Goal: Task Accomplishment & Management: Complete application form

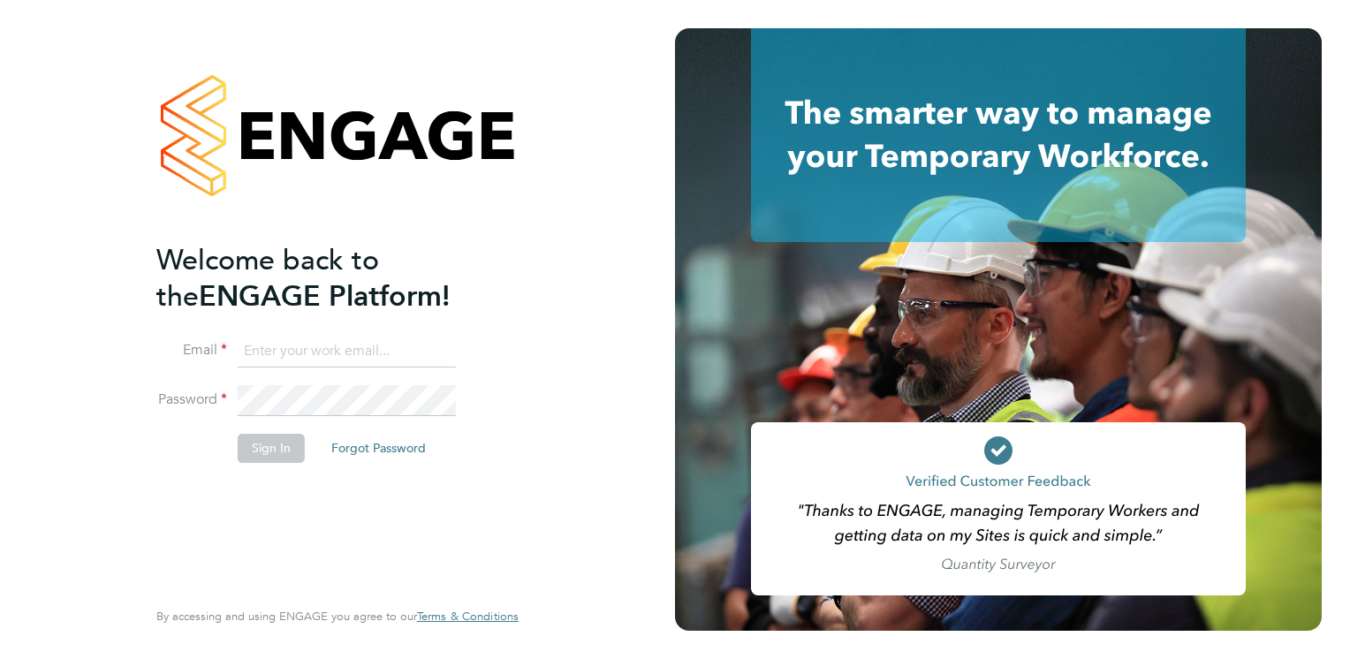
type input "aasiya.dudha@torus.co.uk"
click at [273, 448] on button "Sign In" at bounding box center [271, 448] width 67 height 28
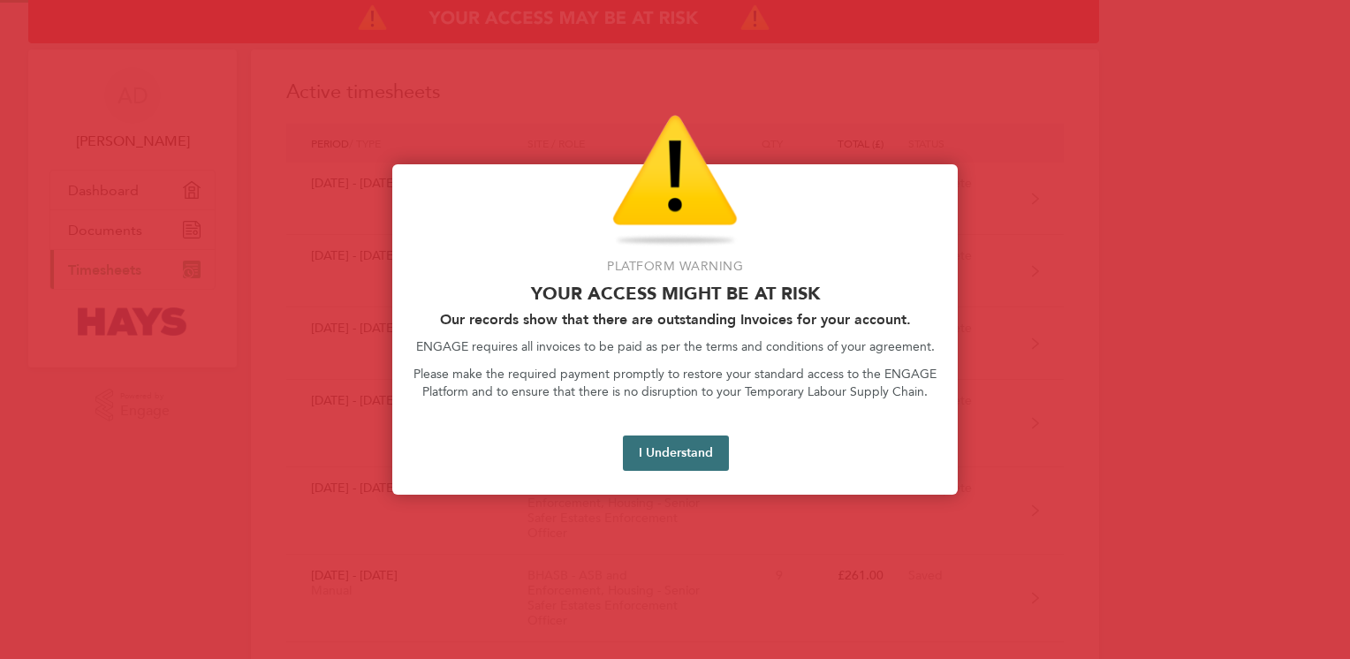
click at [673, 457] on button "I Understand" at bounding box center [676, 453] width 106 height 35
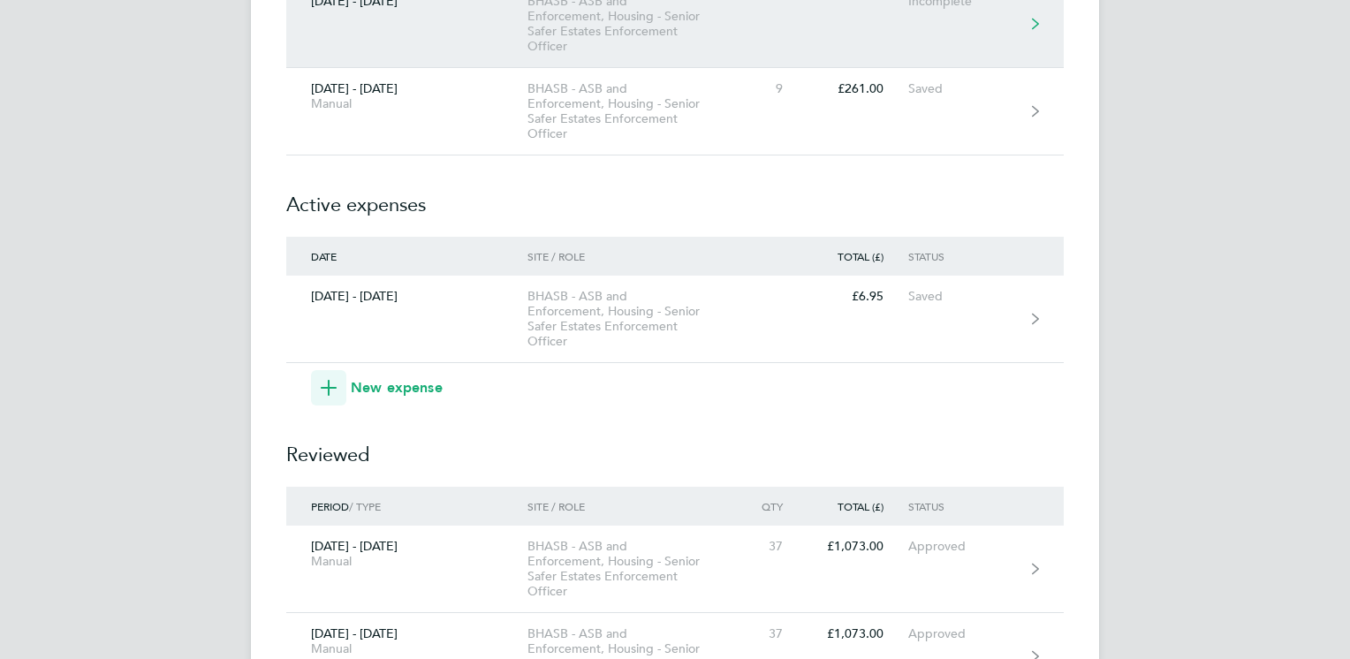
scroll to position [495, 0]
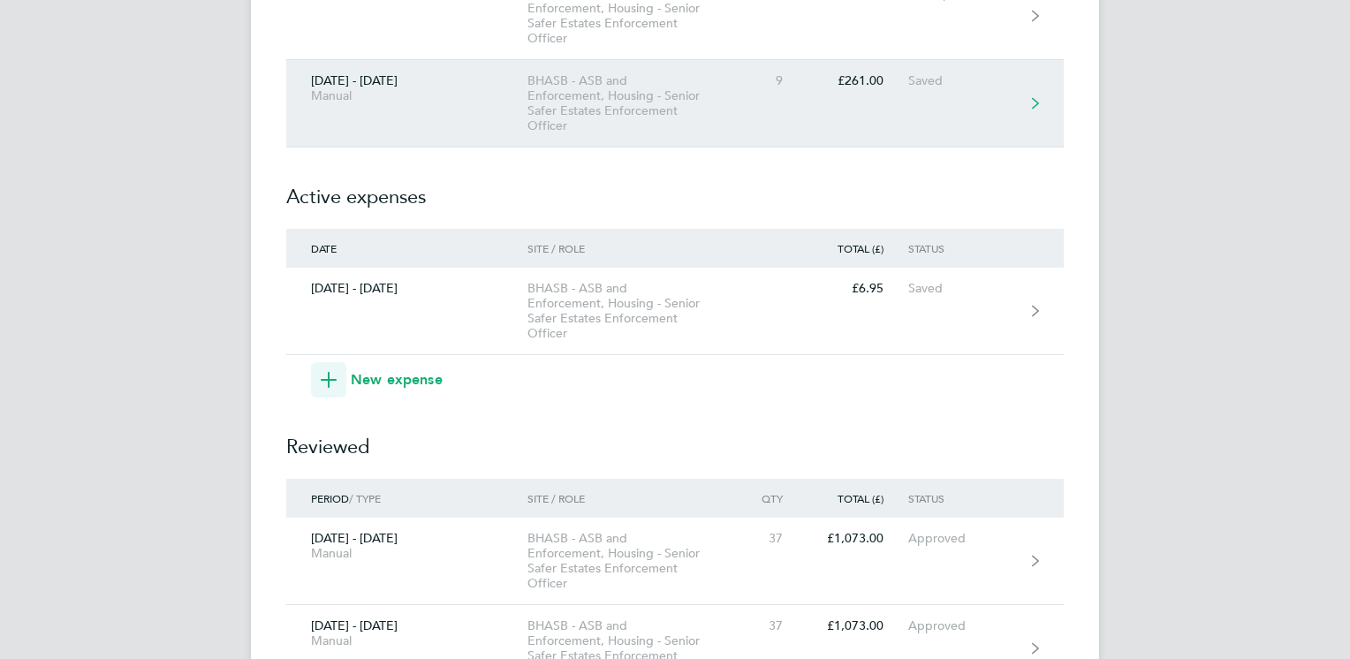
click at [784, 94] on link "[DATE] - [DATE] Manual BHASB - ASB and Enforcement, Housing - Senior Safer Esta…" at bounding box center [674, 103] width 777 height 87
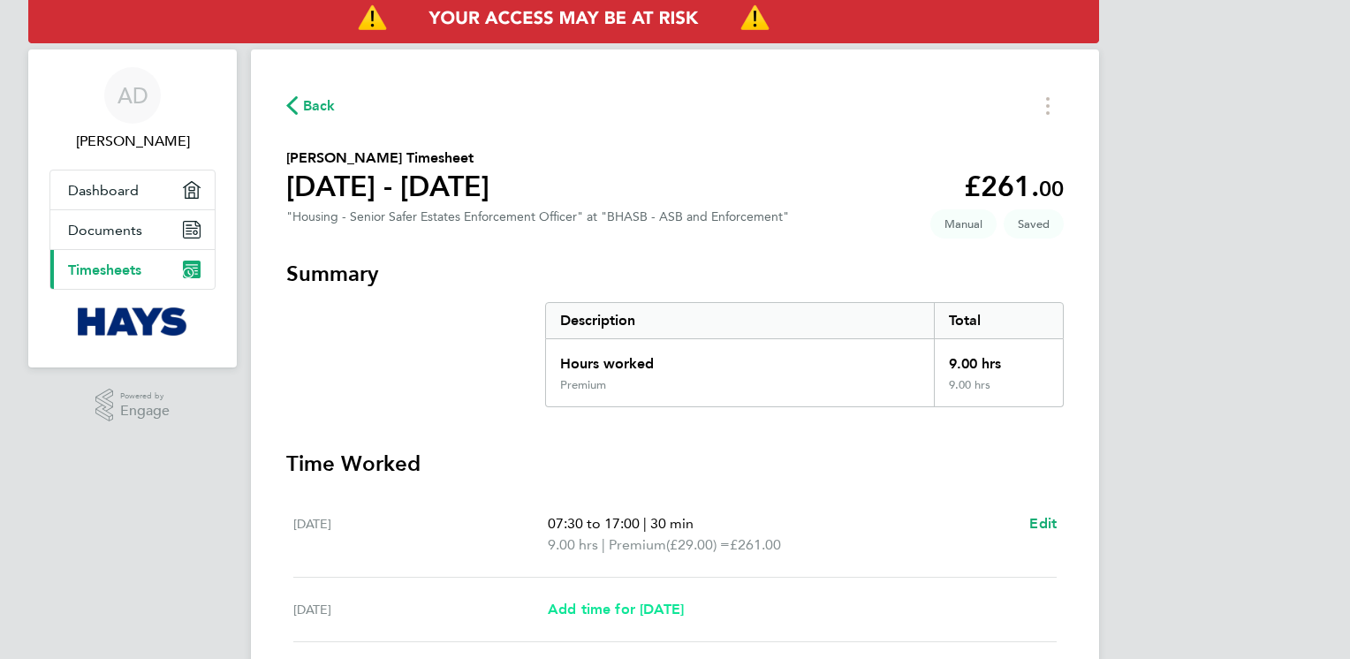
click at [670, 615] on span "Add time for [DATE]" at bounding box center [616, 609] width 136 height 17
select select "30"
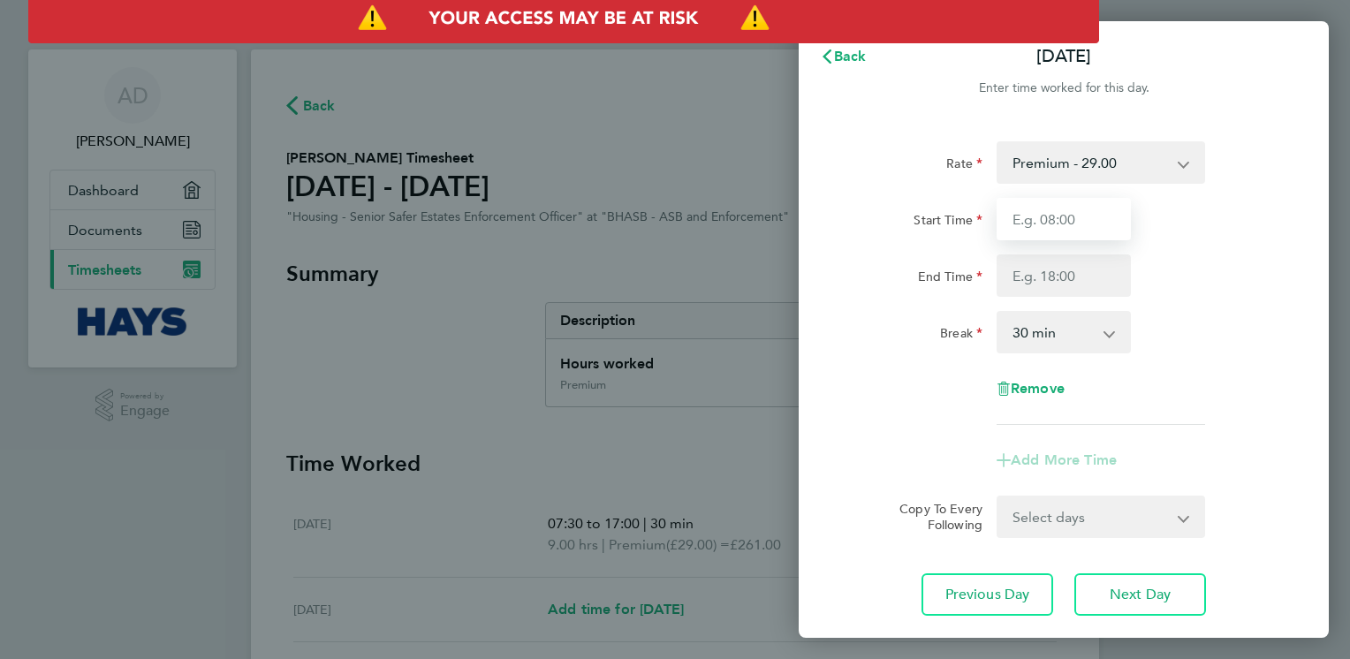
click at [1091, 213] on input "Start Time" at bounding box center [1063, 219] width 134 height 42
type input "07:30"
type input "17:00"
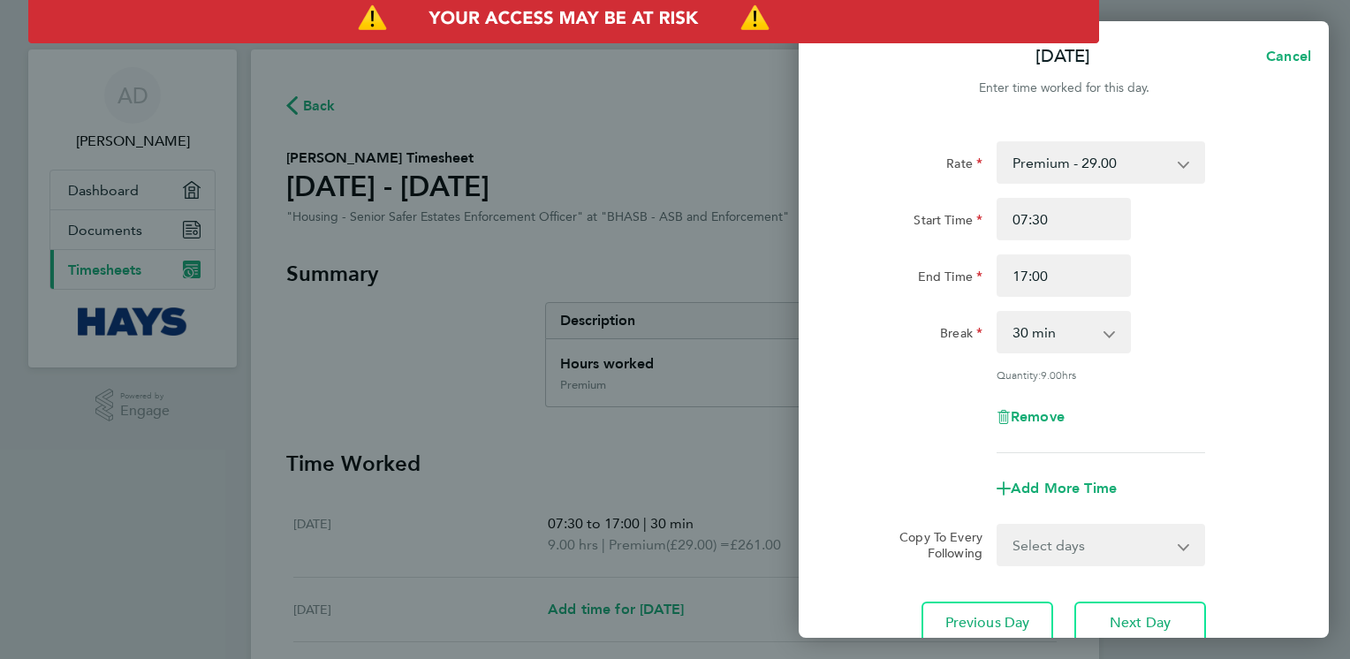
click at [858, 539] on div "Copy To Every Following Select days Day Weekday (Mon-Fri) Weekend (Sat-Sun) [DA…" at bounding box center [1063, 545] width 445 height 42
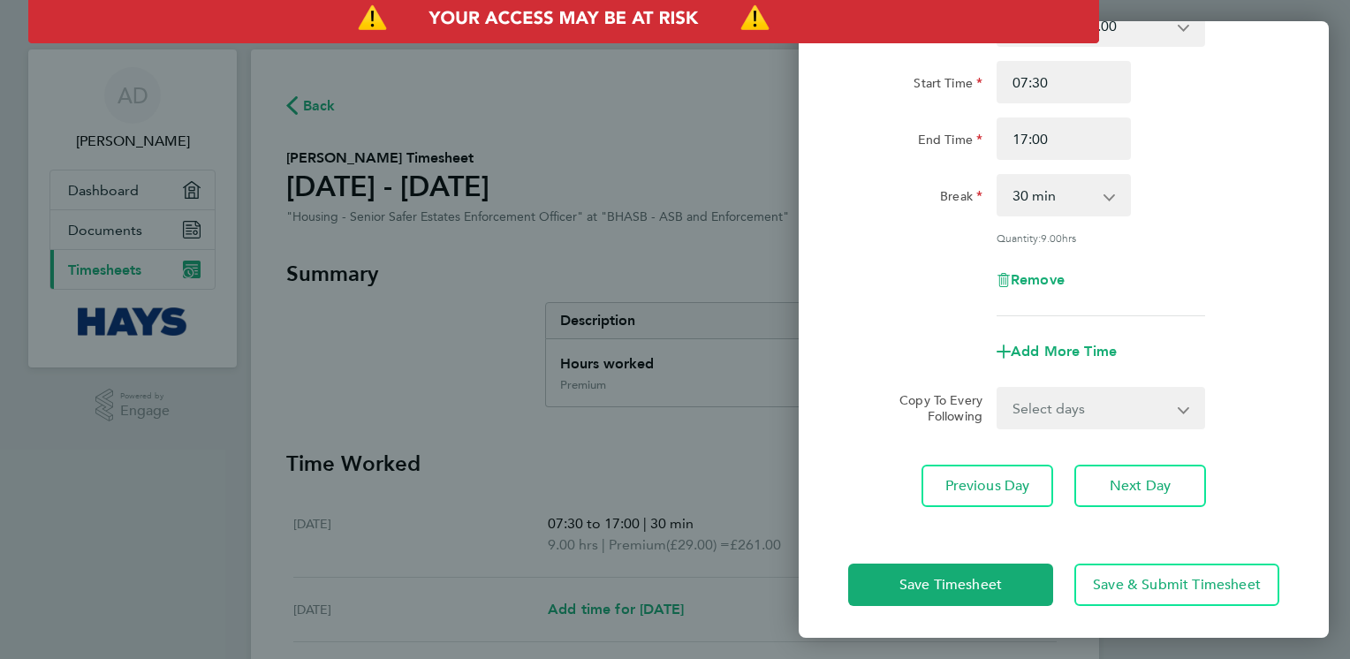
scroll to position [138, 0]
click at [883, 581] on button "Save Timesheet" at bounding box center [950, 584] width 205 height 42
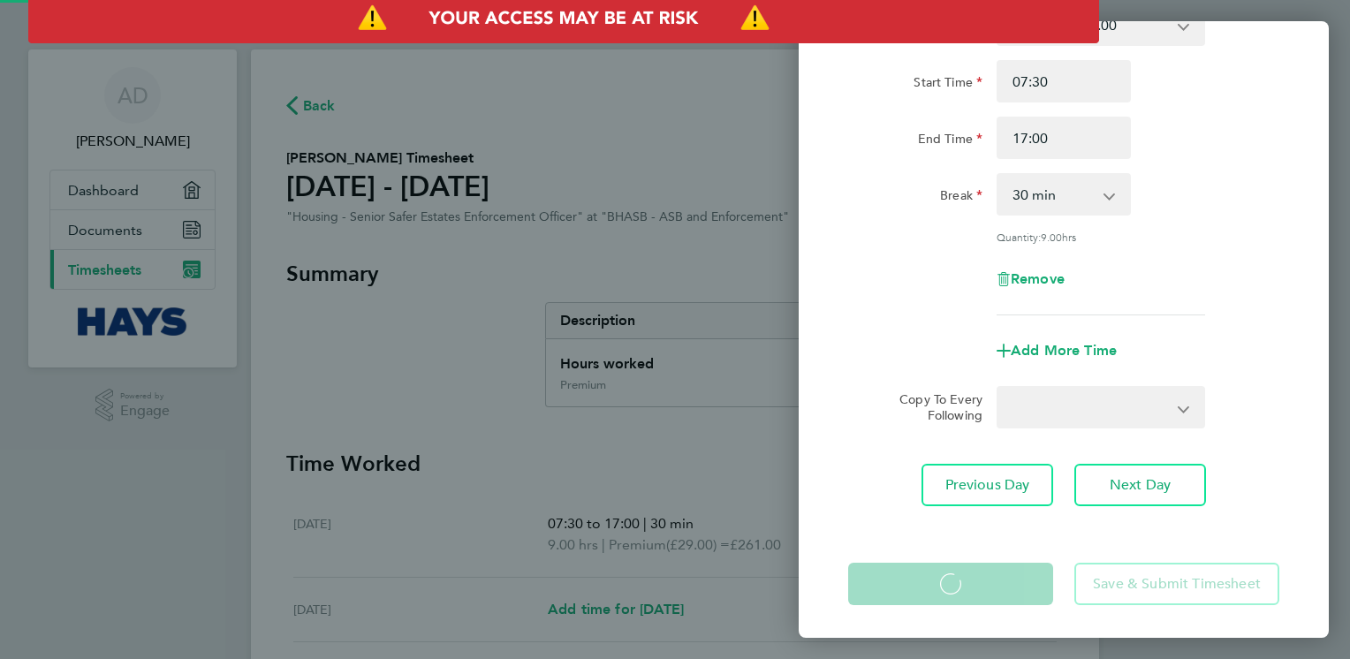
click at [619, 471] on h3 "Time Worked" at bounding box center [674, 464] width 777 height 28
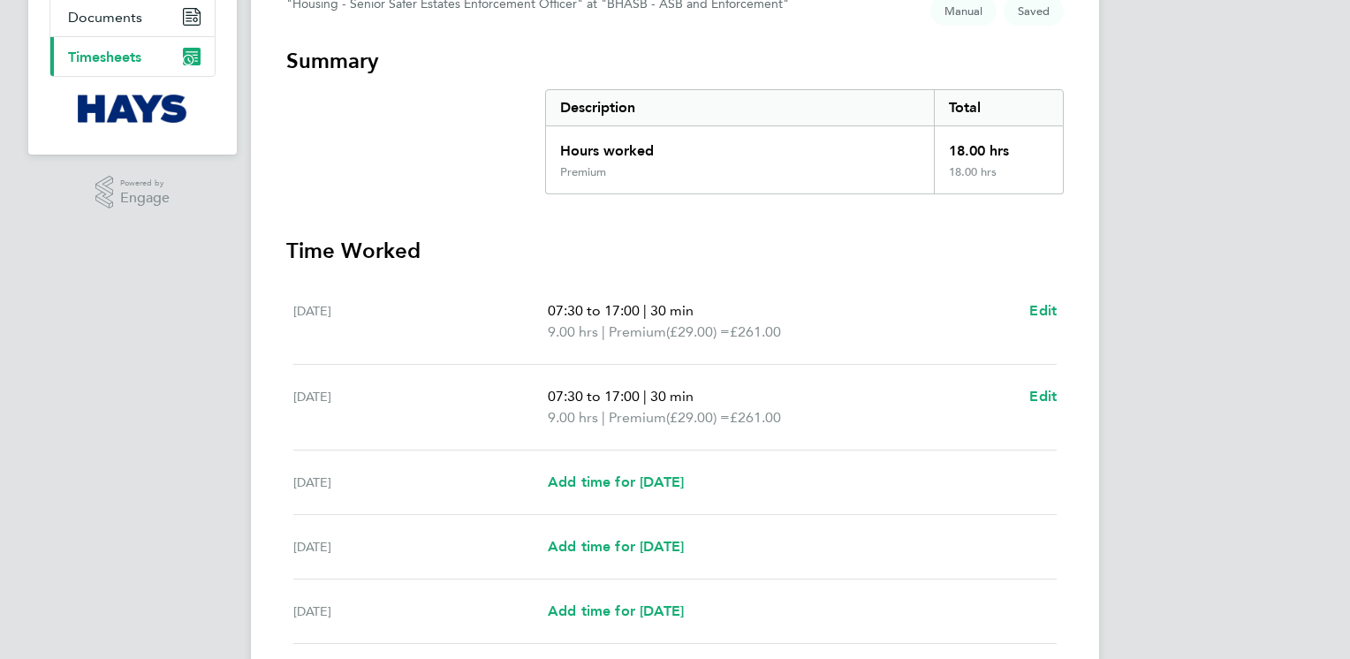
scroll to position [318, 0]
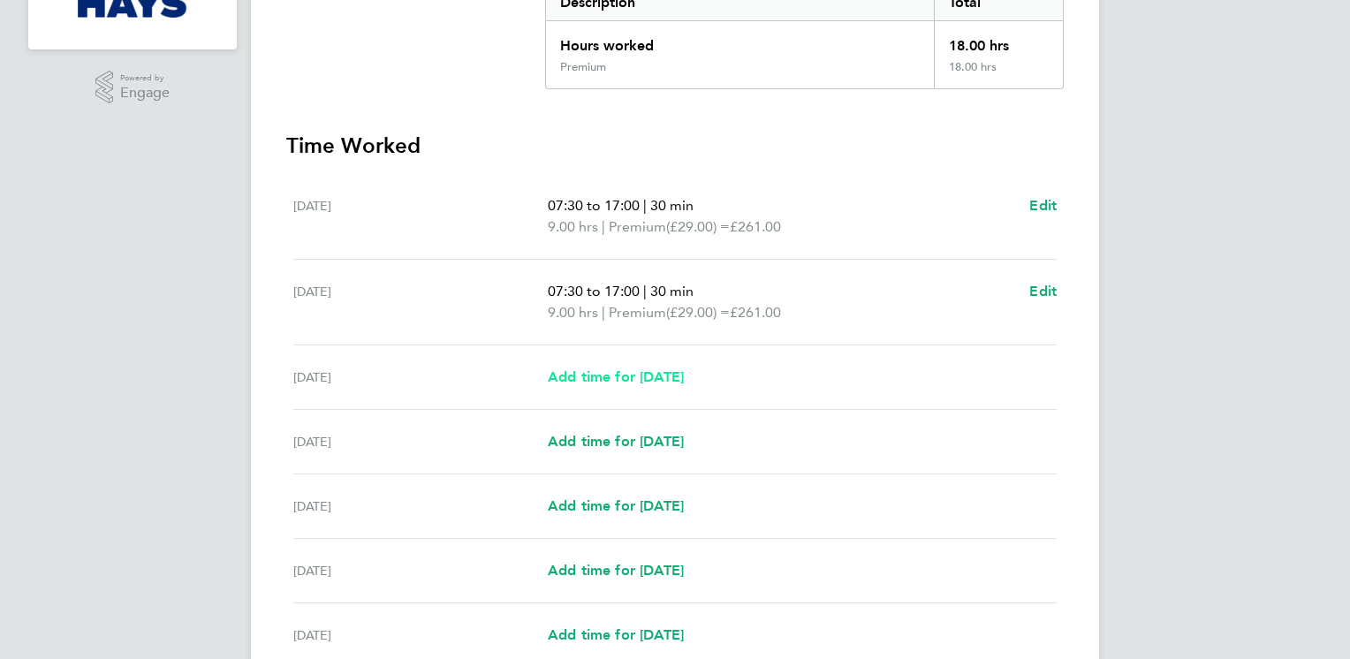
click at [643, 376] on span "Add time for [DATE]" at bounding box center [616, 376] width 136 height 17
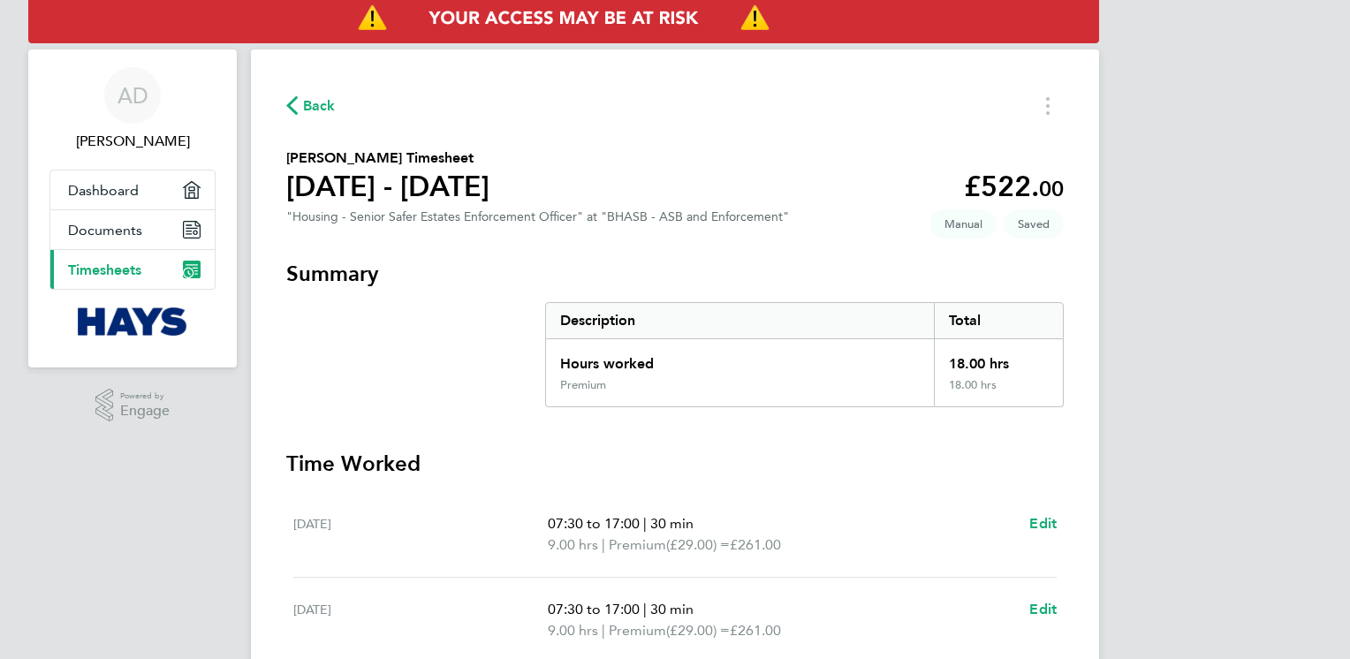
select select "30"
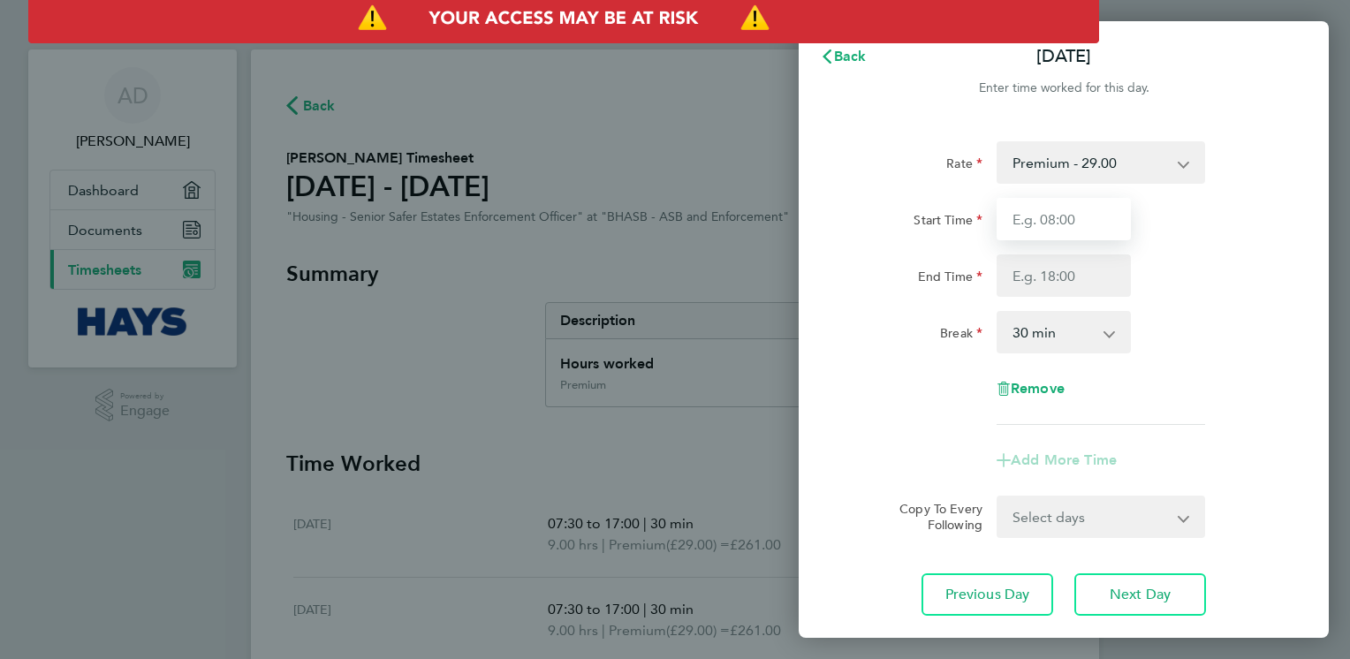
click at [1075, 212] on input "Start Time" at bounding box center [1063, 219] width 134 height 42
type input "07:30"
type input "17:00"
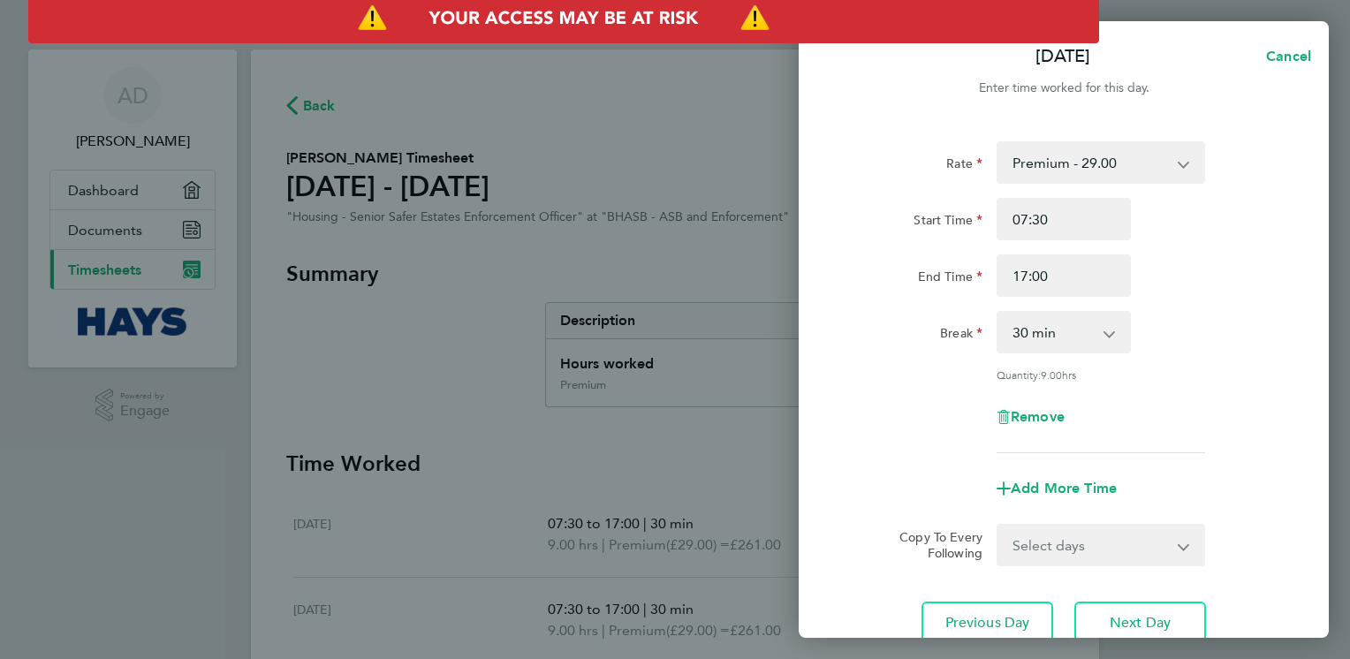
click at [867, 528] on div "Copy To Every Following Select days Day Weekday (Mon-Fri) Weekend (Sat-Sun) [DA…" at bounding box center [1063, 545] width 445 height 42
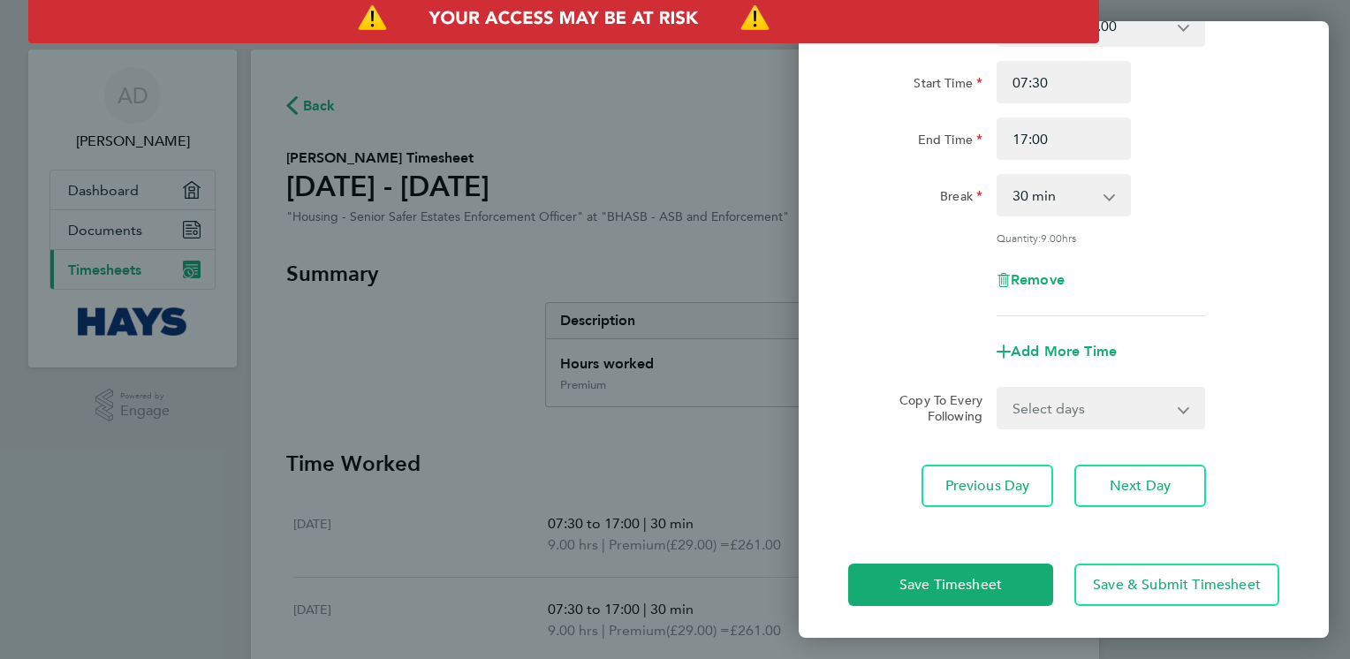
scroll to position [138, 0]
click at [958, 582] on span "Save Timesheet" at bounding box center [950, 584] width 102 height 18
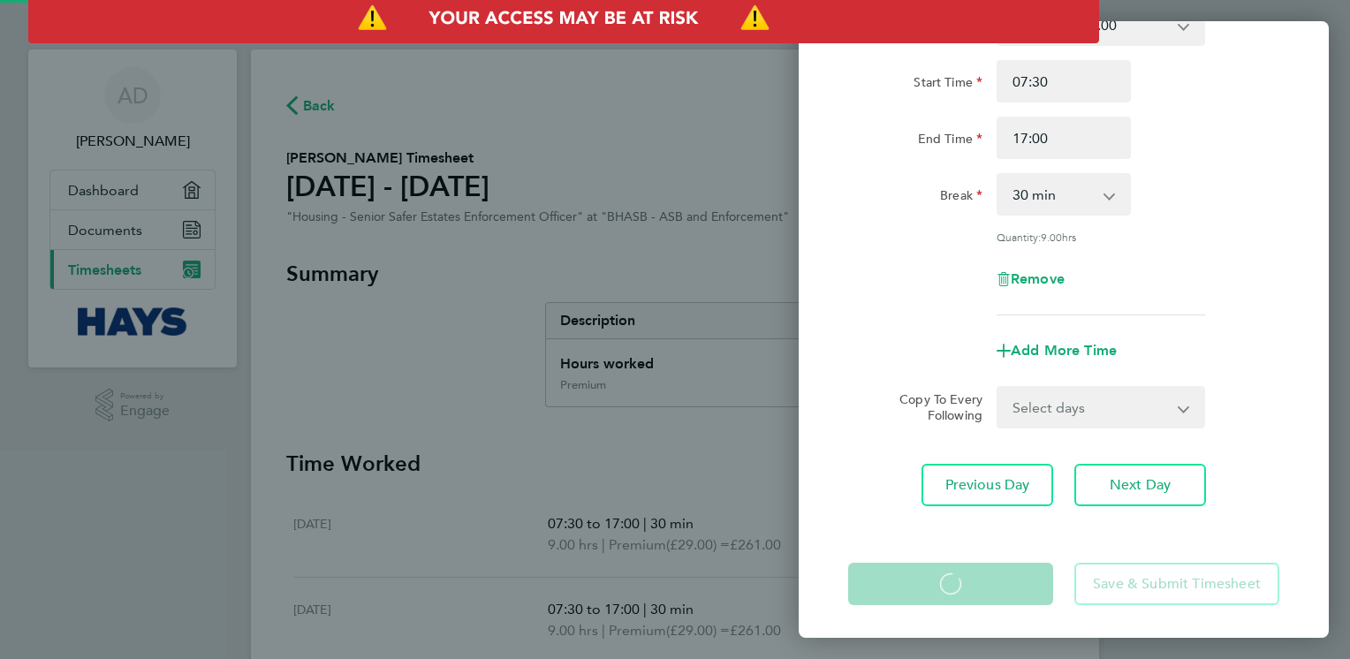
click at [717, 486] on div "[DATE] Cancel Enter time worked for this day. Rate Premium - 29.00 Start Time 0…" at bounding box center [675, 329] width 1350 height 659
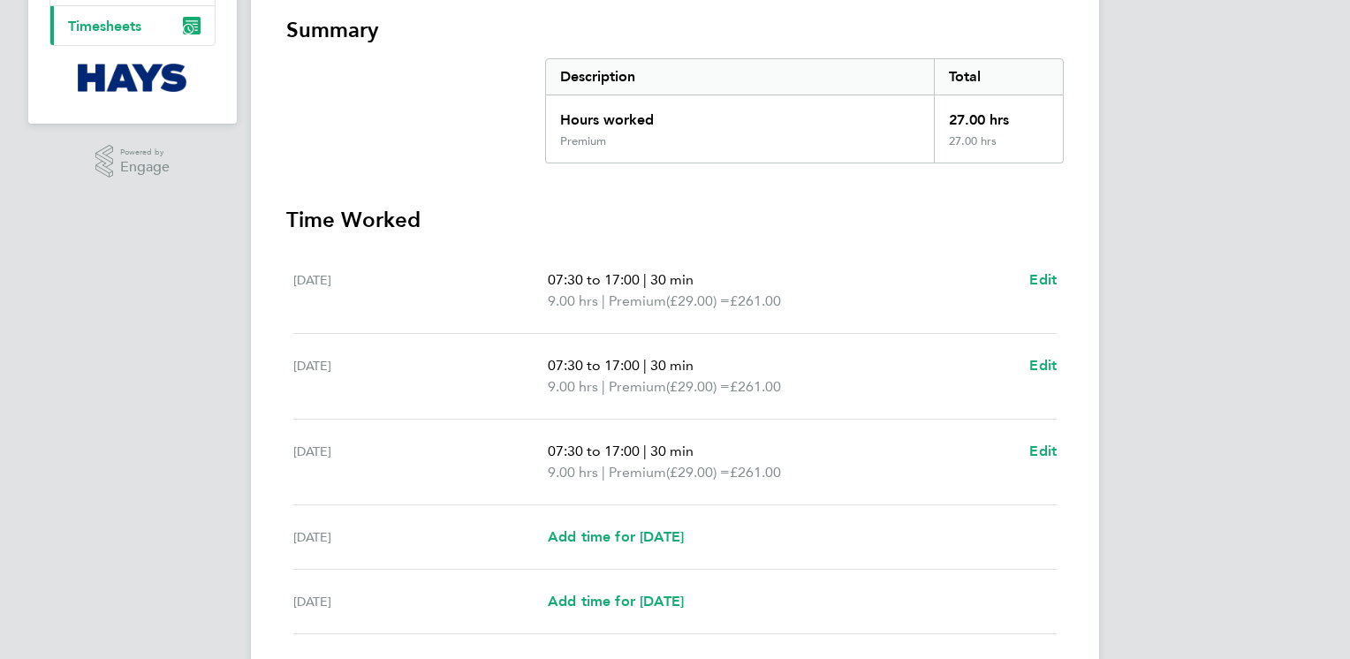
scroll to position [247, 0]
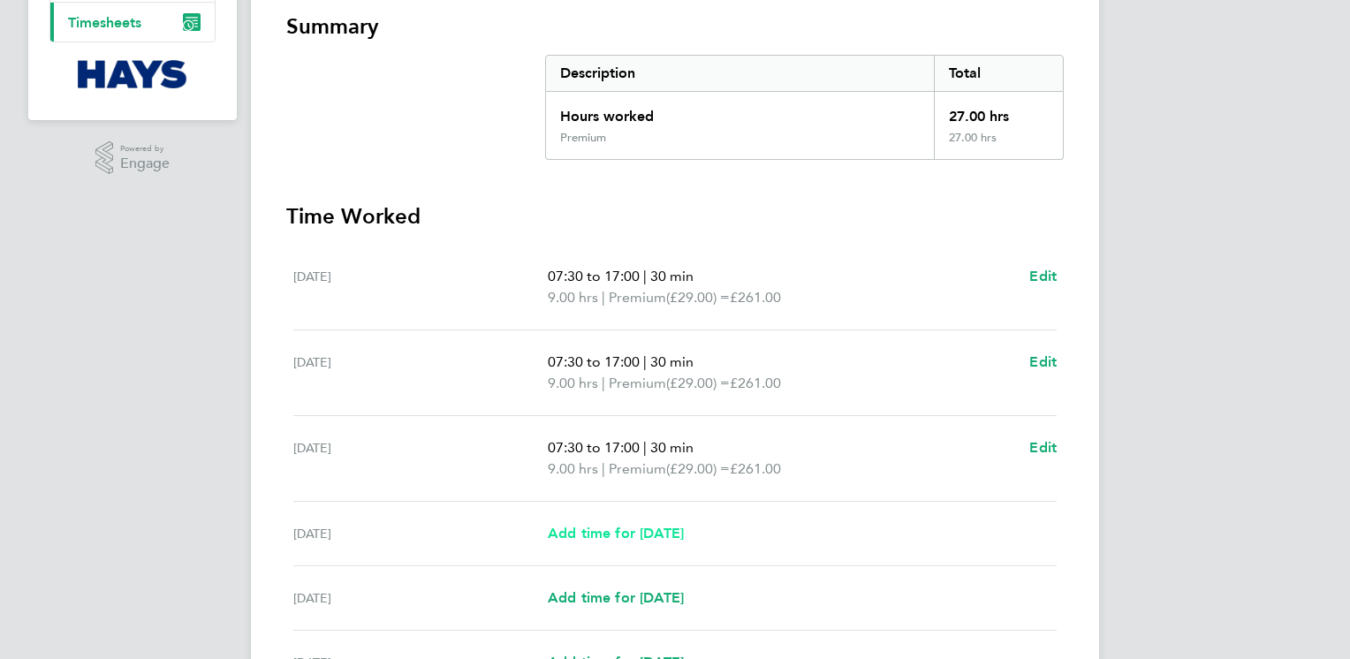
click at [684, 535] on span "Add time for [DATE]" at bounding box center [616, 533] width 136 height 17
select select "30"
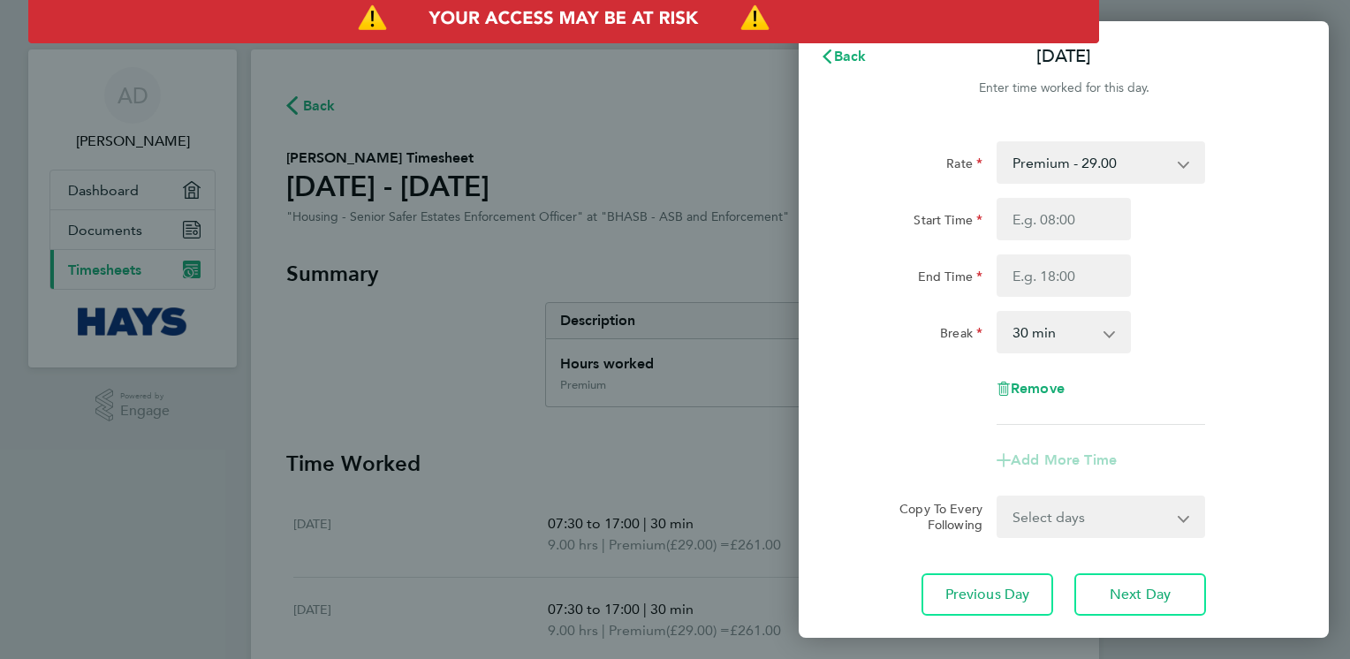
click at [1069, 241] on div "Start Time End Time" at bounding box center [1063, 247] width 445 height 99
click at [1067, 221] on input "Start Time" at bounding box center [1063, 219] width 134 height 42
type input "07:30"
type input "17:00"
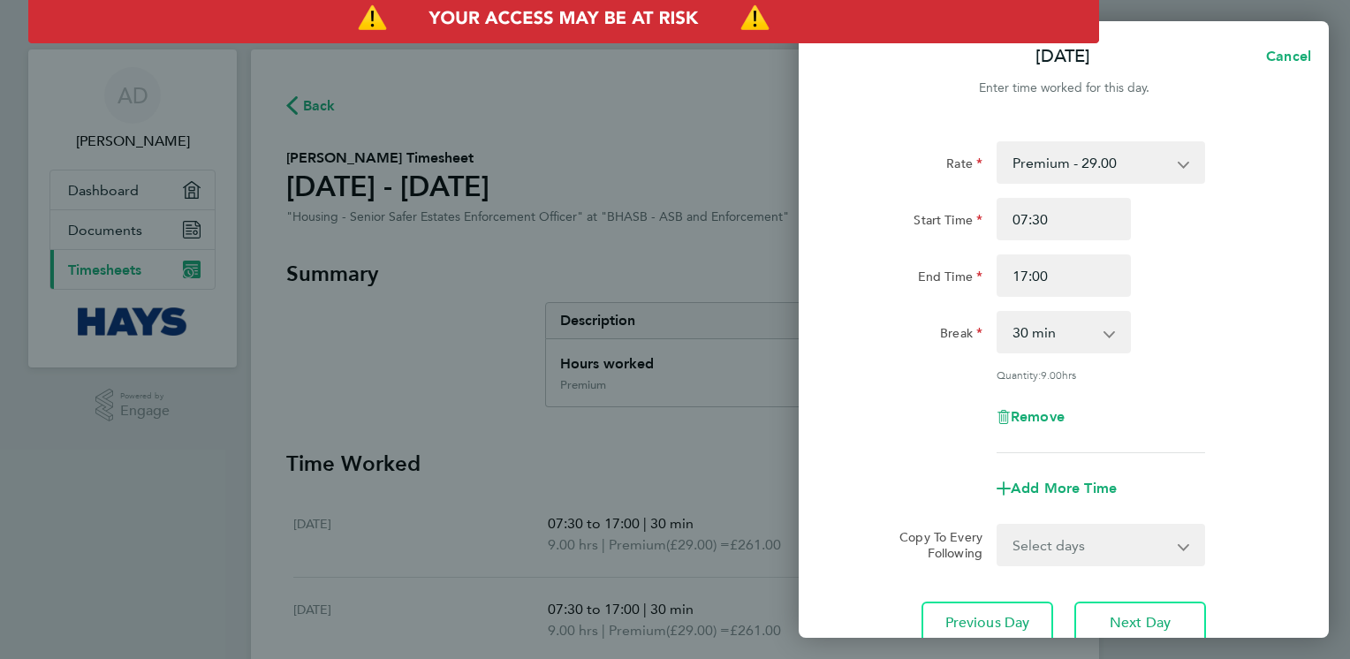
click at [857, 499] on div "Add More Time" at bounding box center [1063, 488] width 445 height 42
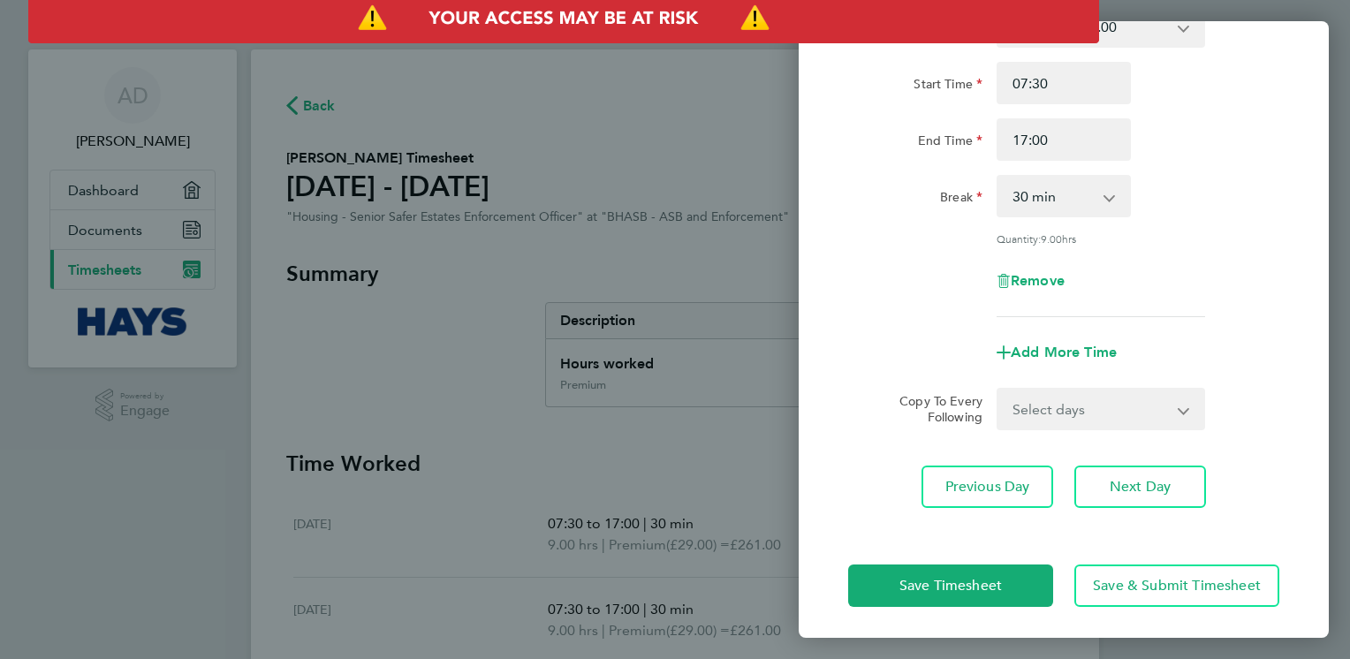
scroll to position [138, 0]
click at [922, 583] on span "Save Timesheet" at bounding box center [950, 584] width 102 height 18
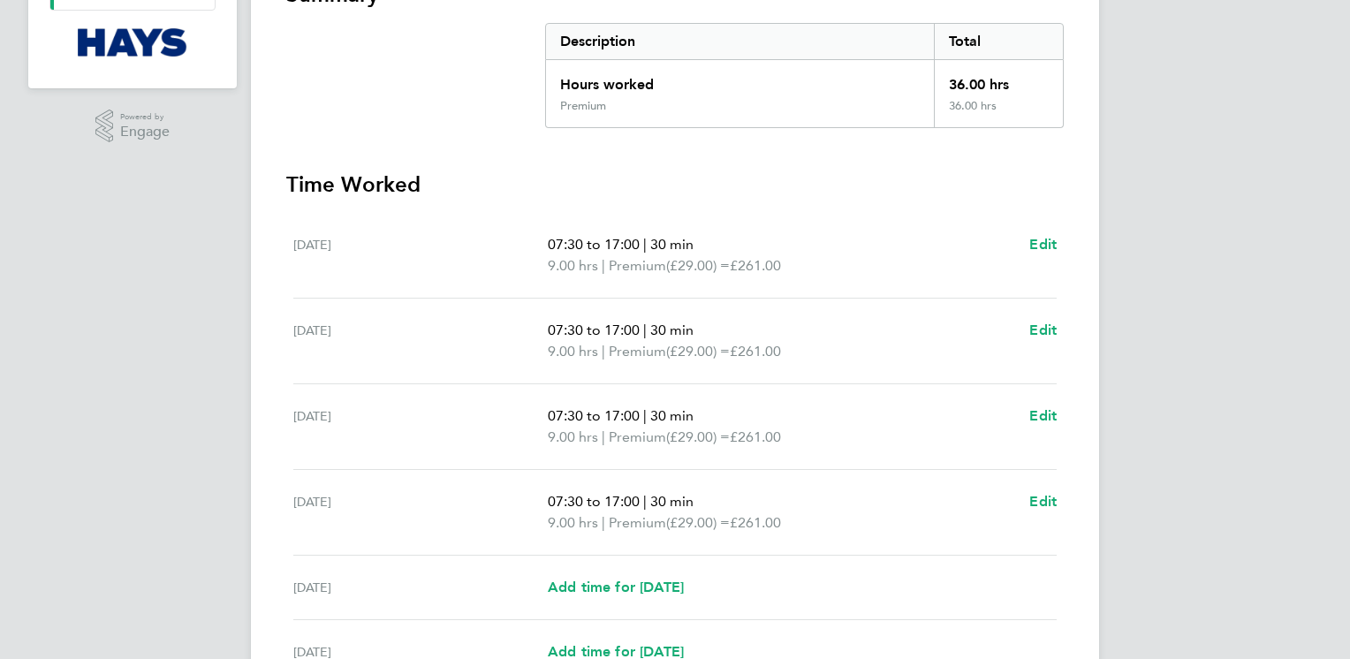
scroll to position [283, 0]
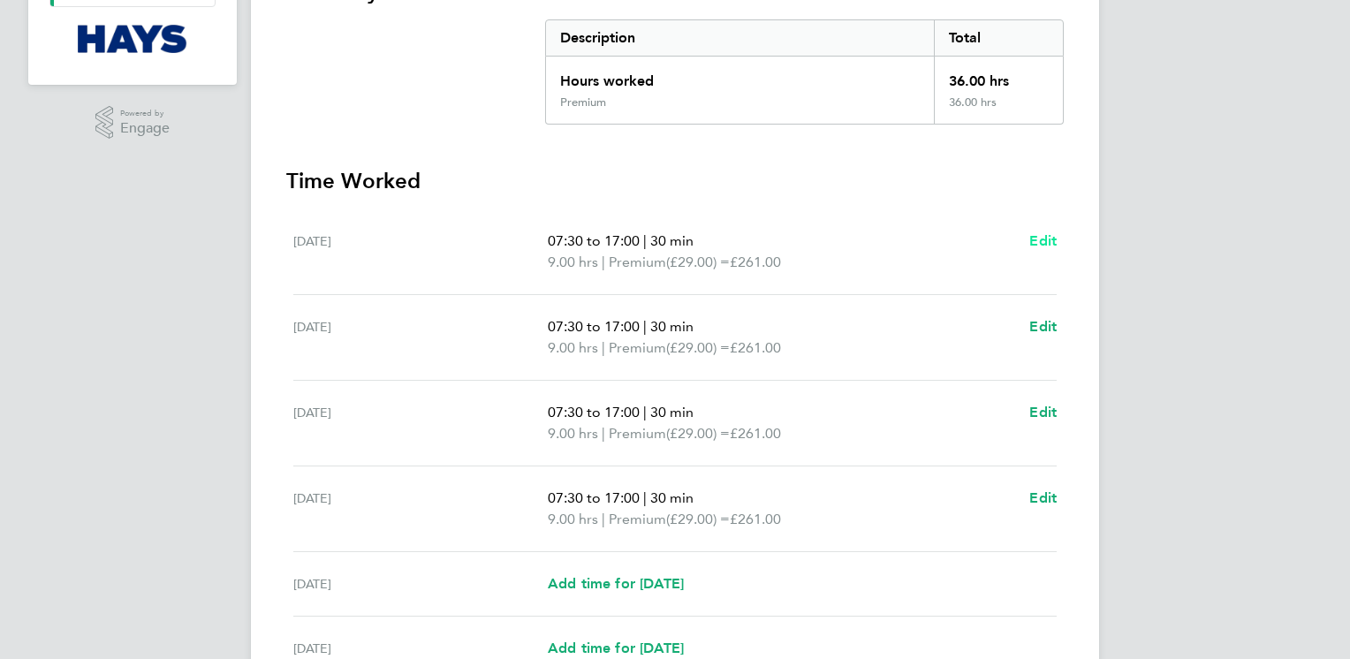
click at [1042, 240] on span "Edit" at bounding box center [1042, 240] width 27 height 17
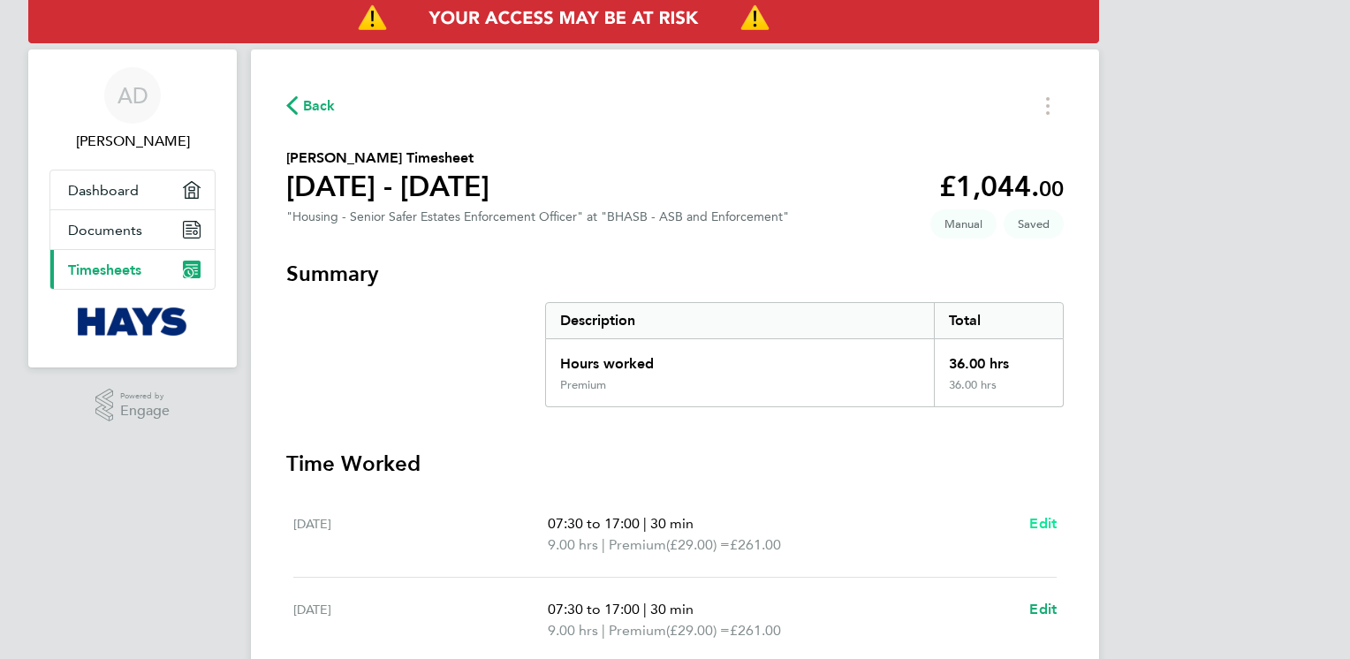
select select "30"
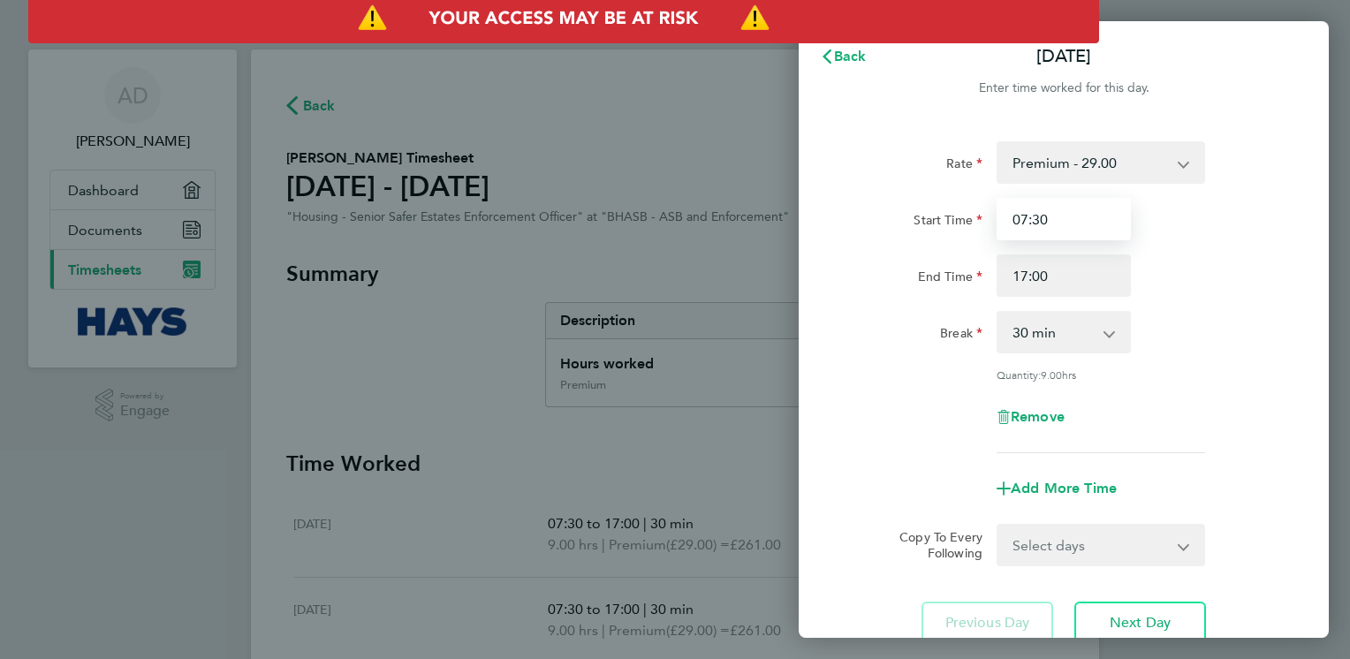
click at [1064, 218] on input "07:30" at bounding box center [1063, 219] width 134 height 42
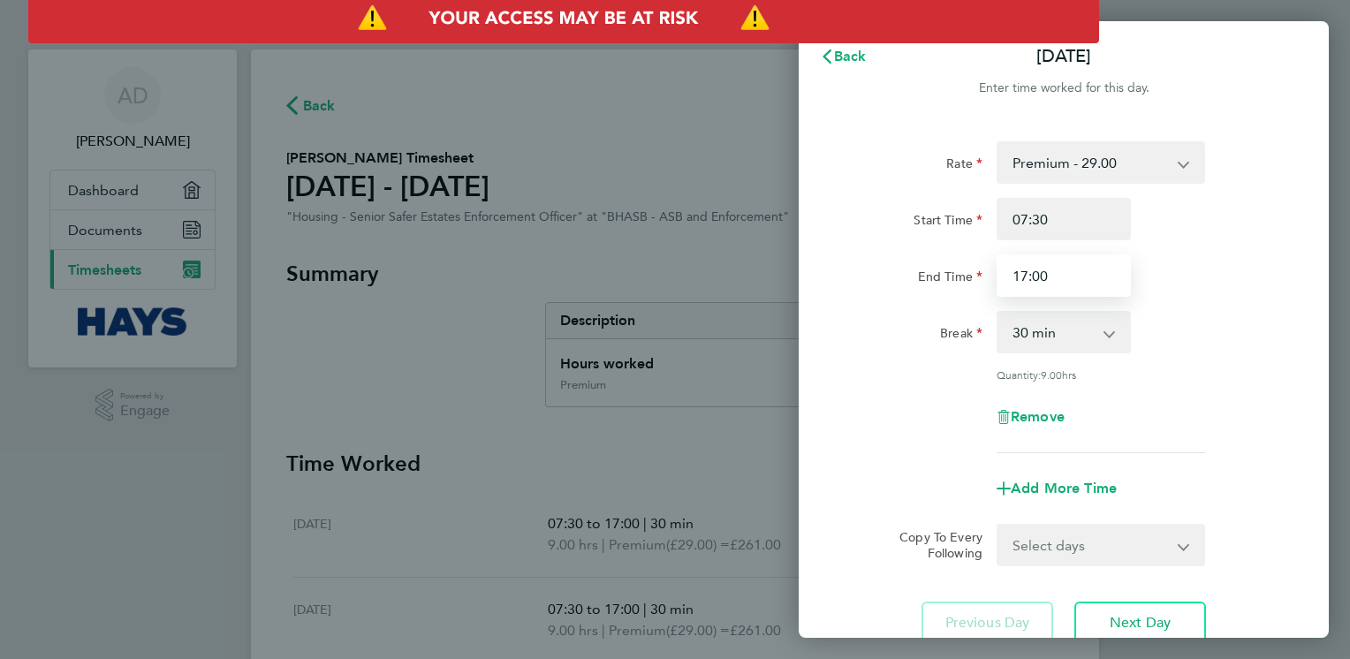
click at [1069, 277] on input "17:00" at bounding box center [1063, 275] width 134 height 42
type input "17:30"
click at [867, 396] on div "Remove" at bounding box center [1063, 417] width 445 height 42
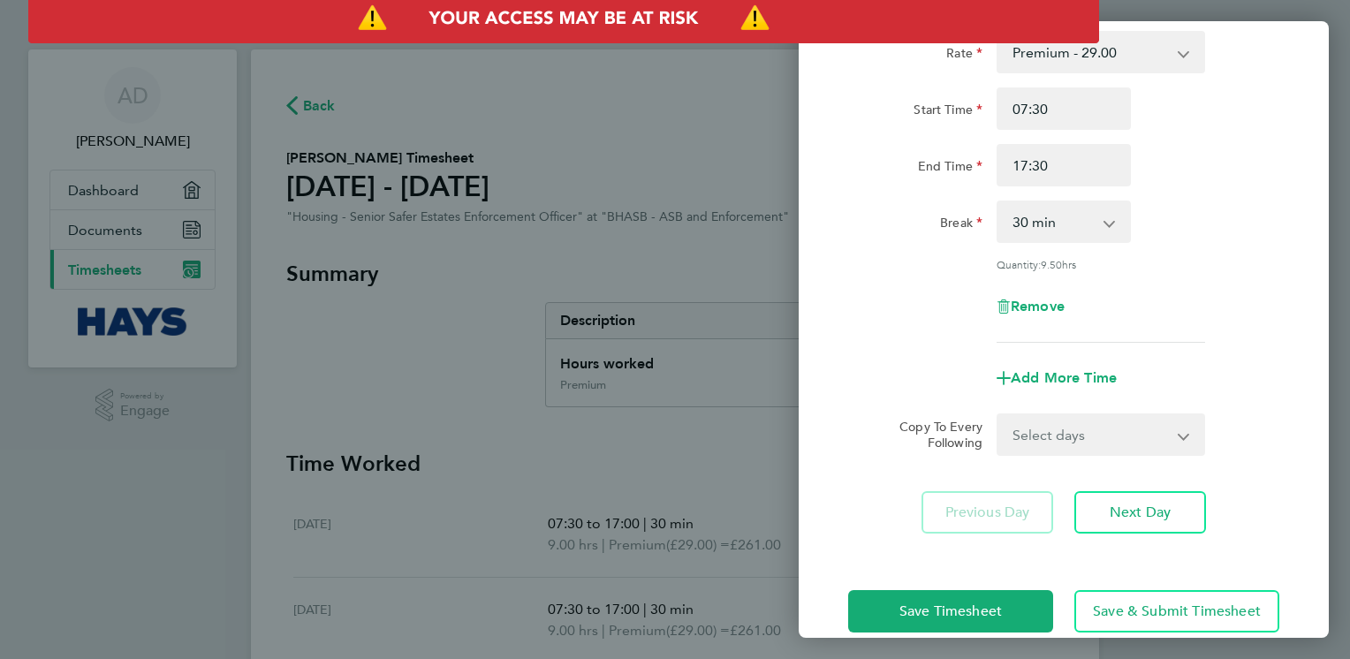
scroll to position [138, 0]
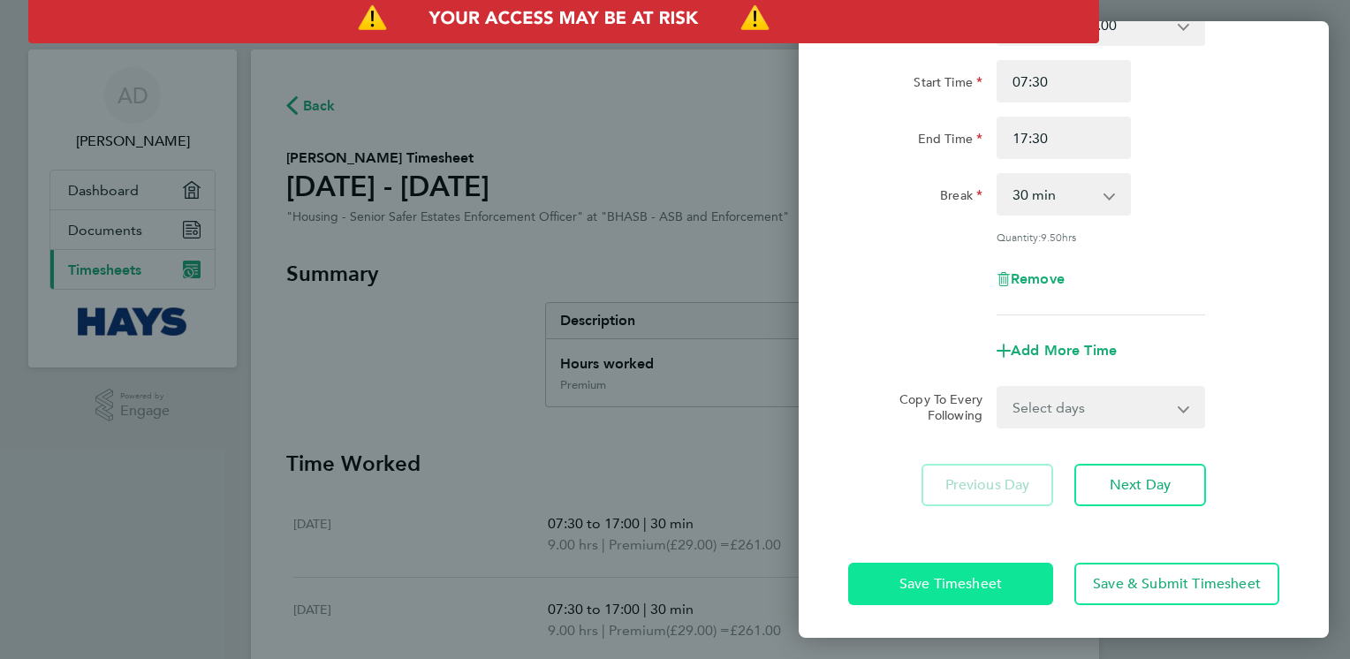
click at [951, 576] on span "Save Timesheet" at bounding box center [950, 584] width 102 height 18
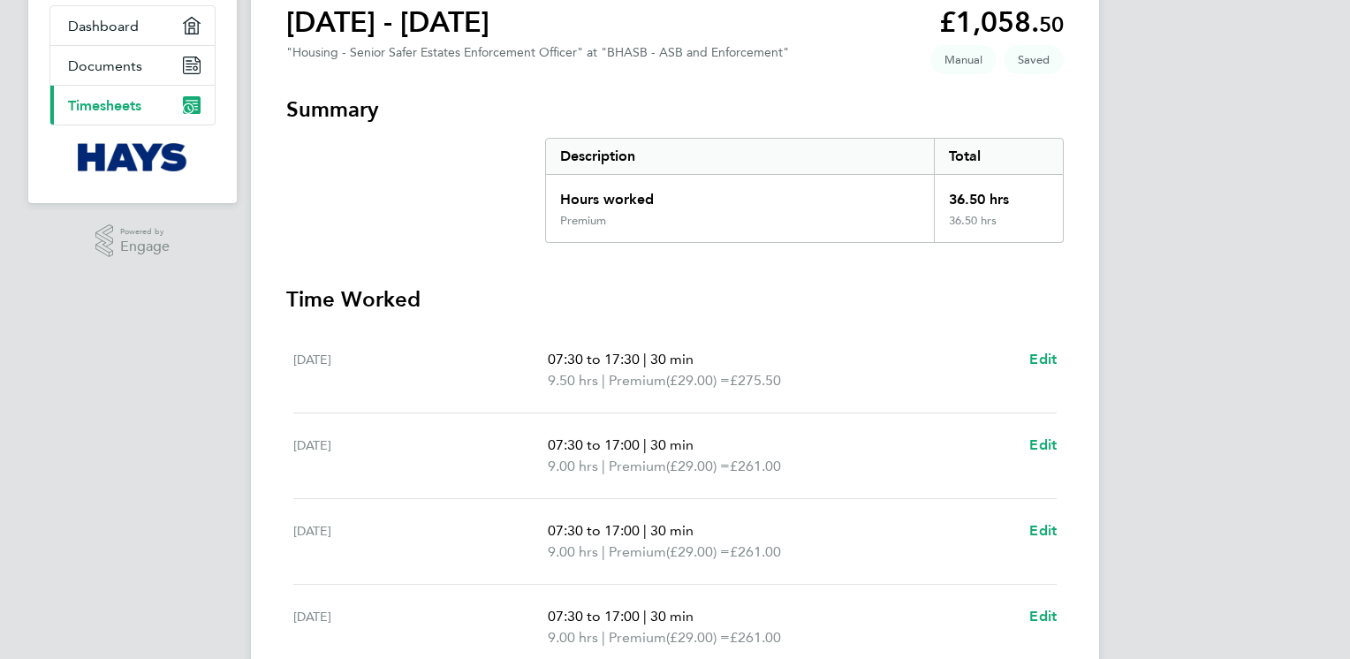
scroll to position [247, 0]
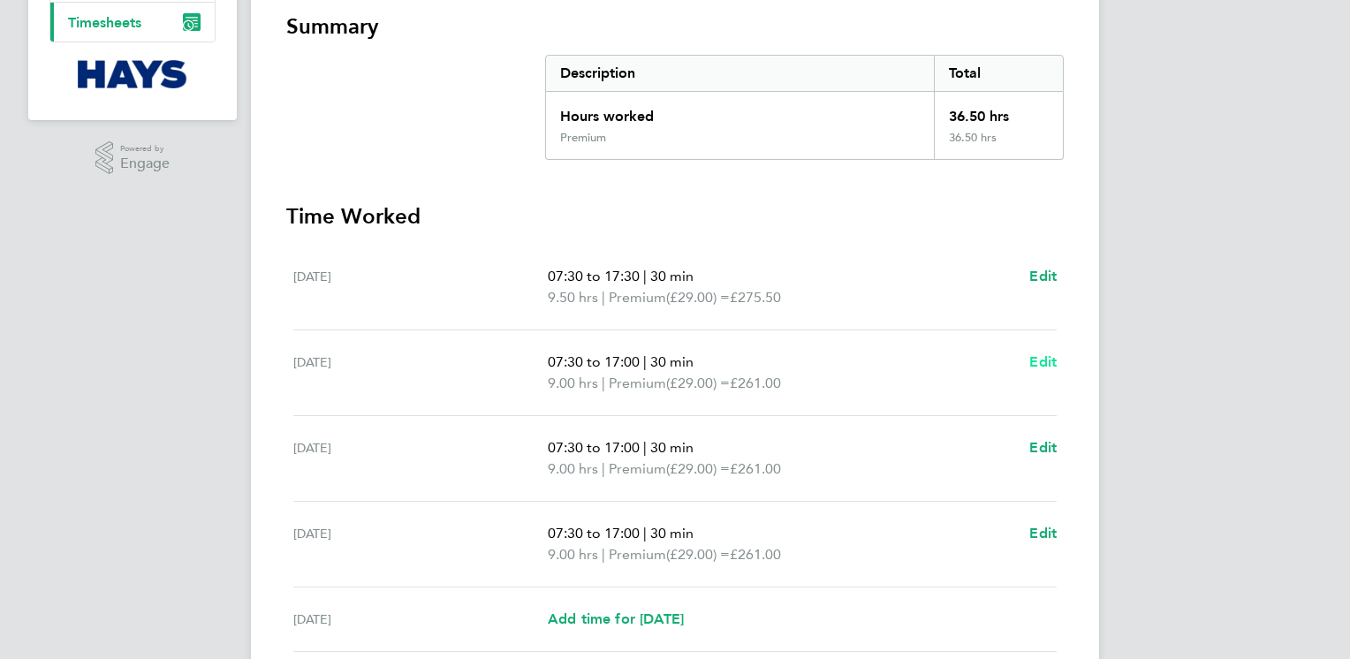
click at [1046, 362] on span "Edit" at bounding box center [1042, 361] width 27 height 17
select select "30"
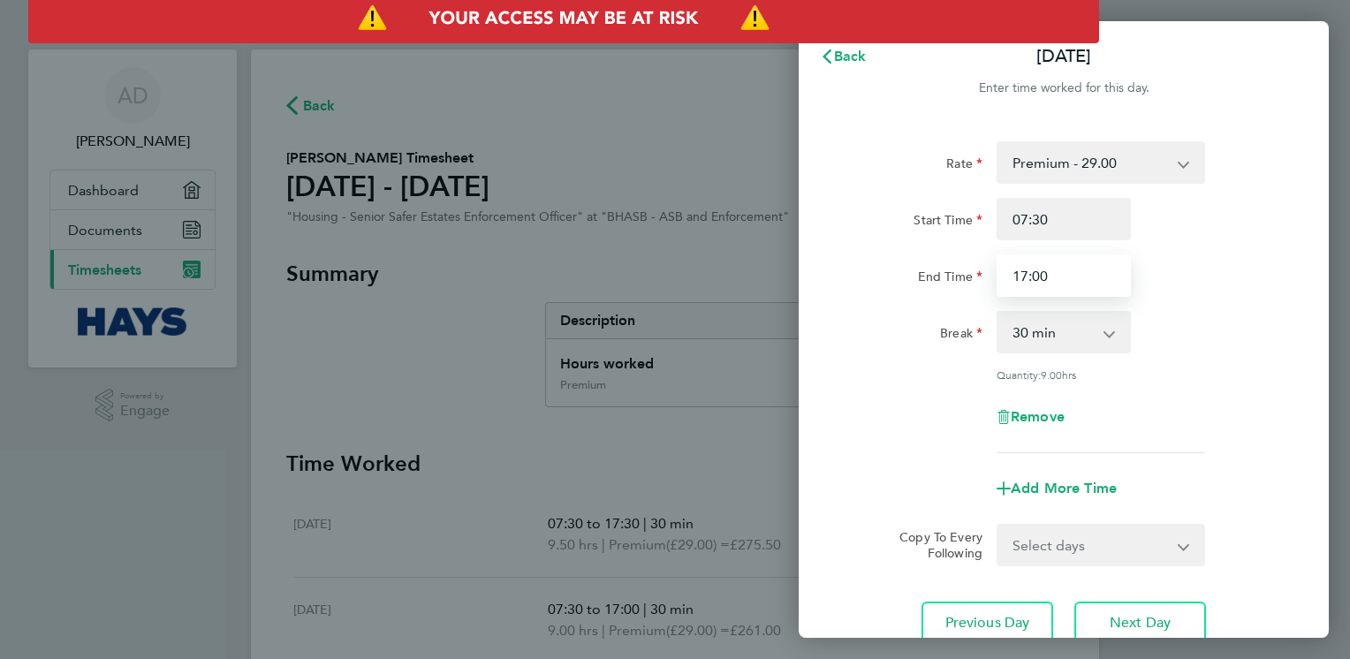
click at [1057, 283] on input "17:00" at bounding box center [1063, 275] width 134 height 42
type input "17:30"
click at [840, 504] on div "Rate Premium - 29.00 Start Time 07:30 End Time 17:30 Break 0 min 15 min 30 min …" at bounding box center [1064, 392] width 530 height 545
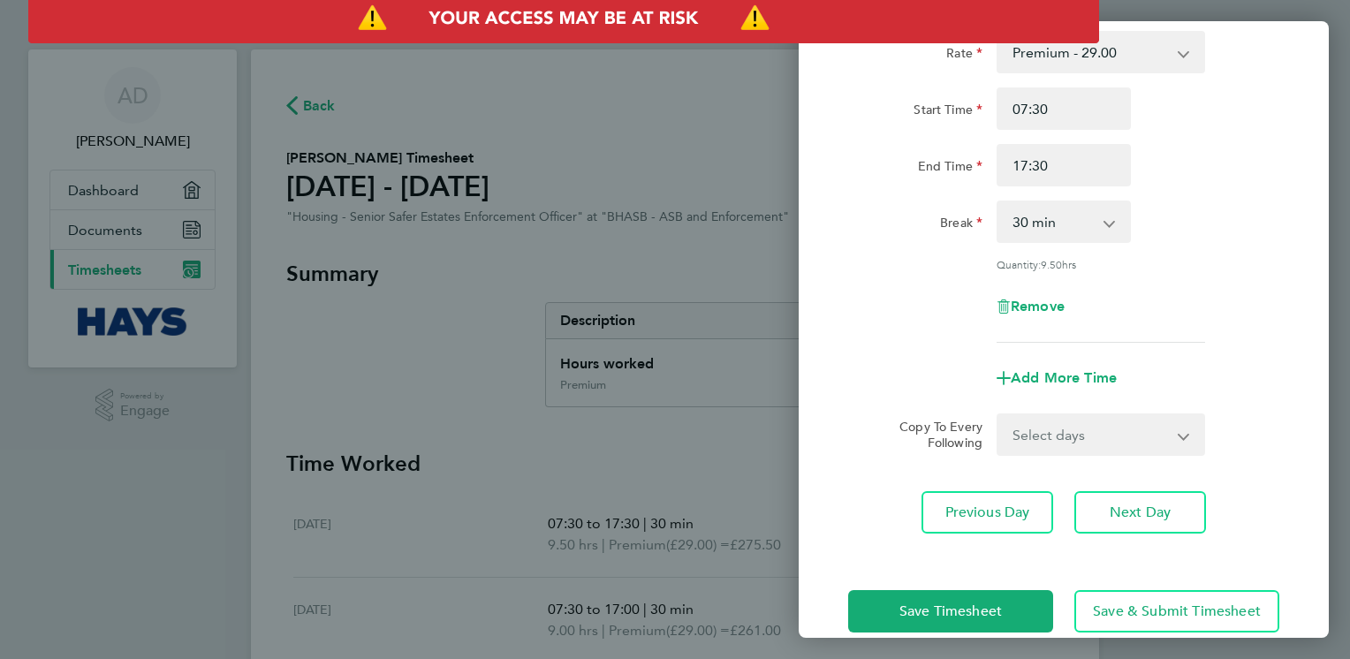
scroll to position [138, 0]
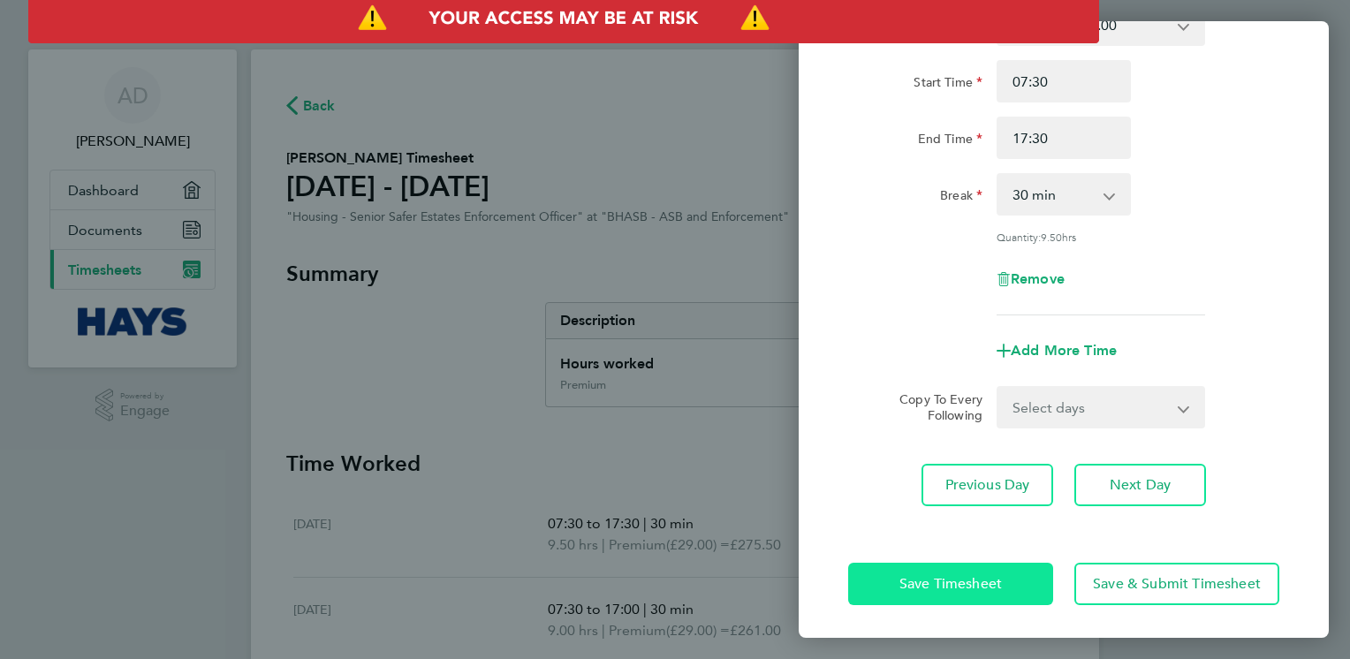
click at [928, 564] on button "Save Timesheet" at bounding box center [950, 584] width 205 height 42
